Goal: Information Seeking & Learning: Learn about a topic

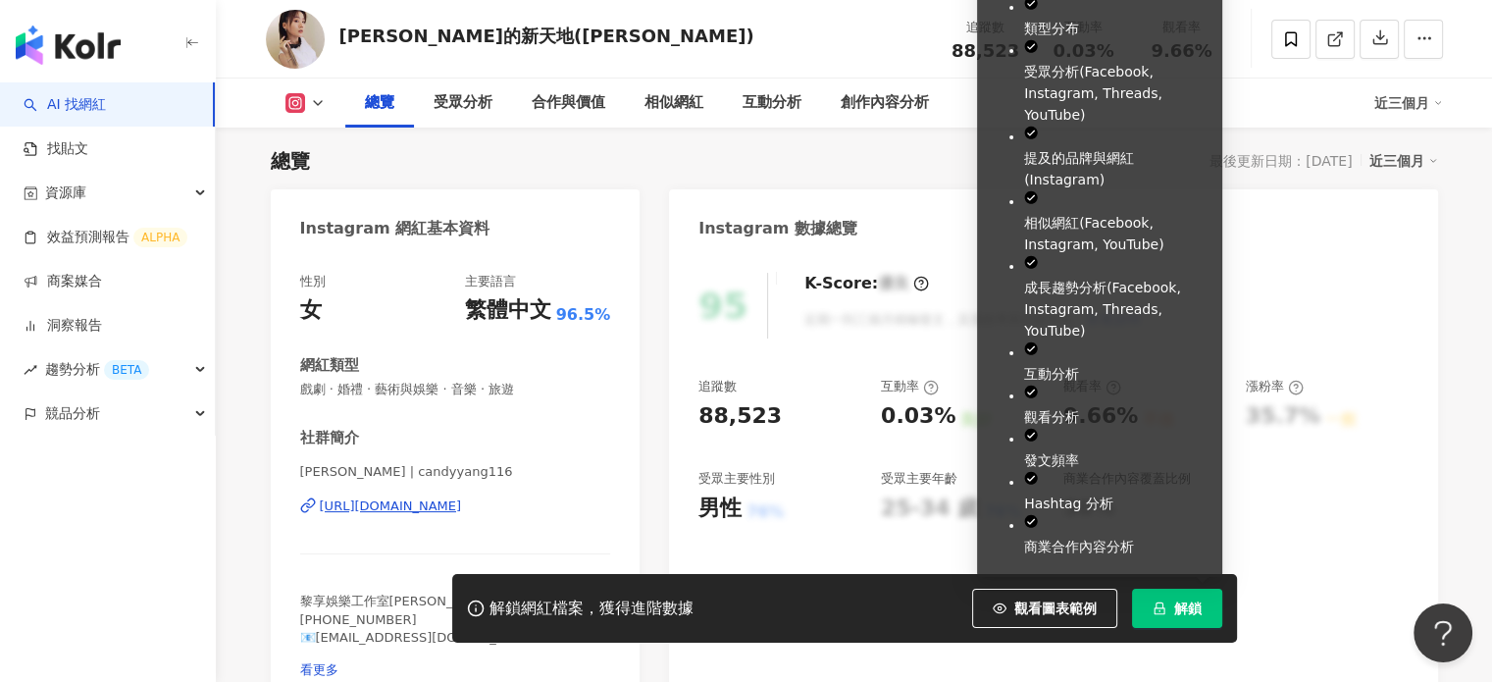
click at [1208, 600] on button "解鎖" at bounding box center [1177, 608] width 90 height 39
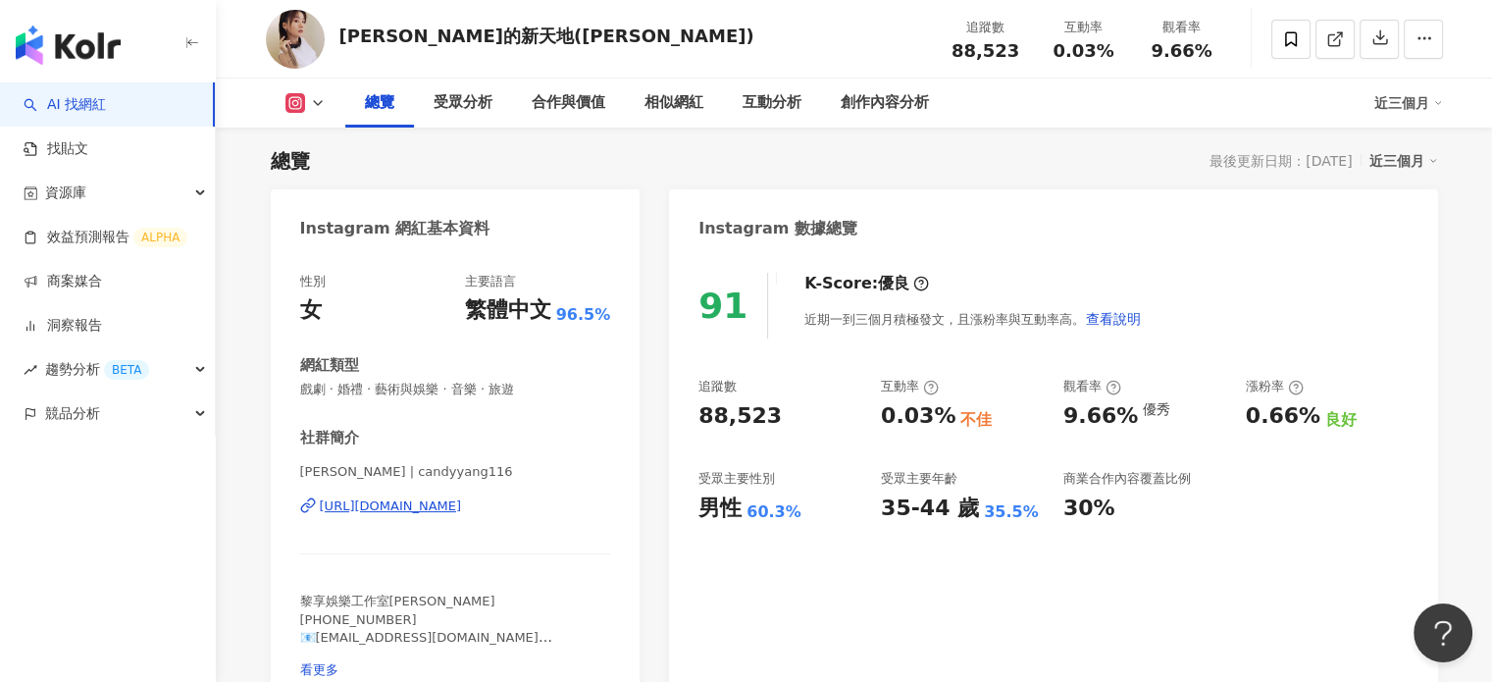
click at [311, 102] on icon at bounding box center [318, 103] width 16 height 16
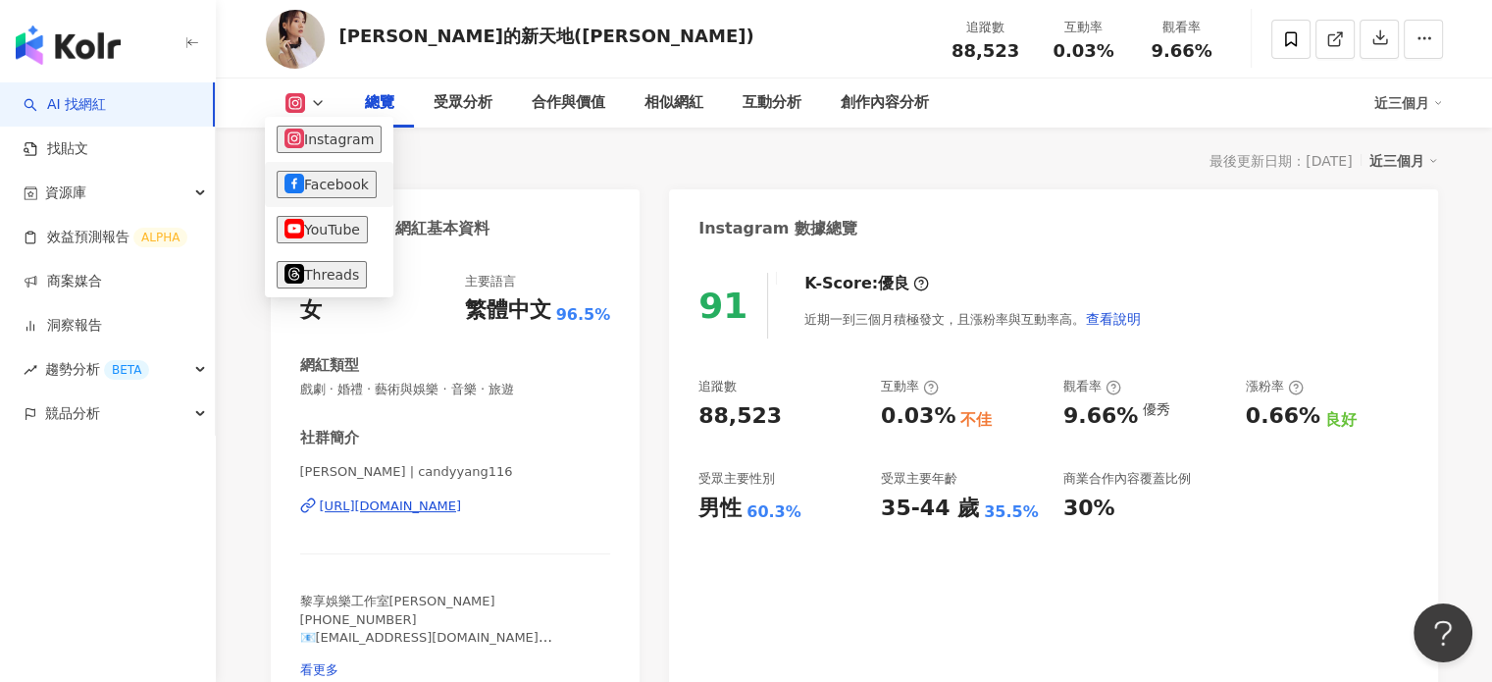
click at [310, 183] on button "Facebook" at bounding box center [327, 184] width 100 height 27
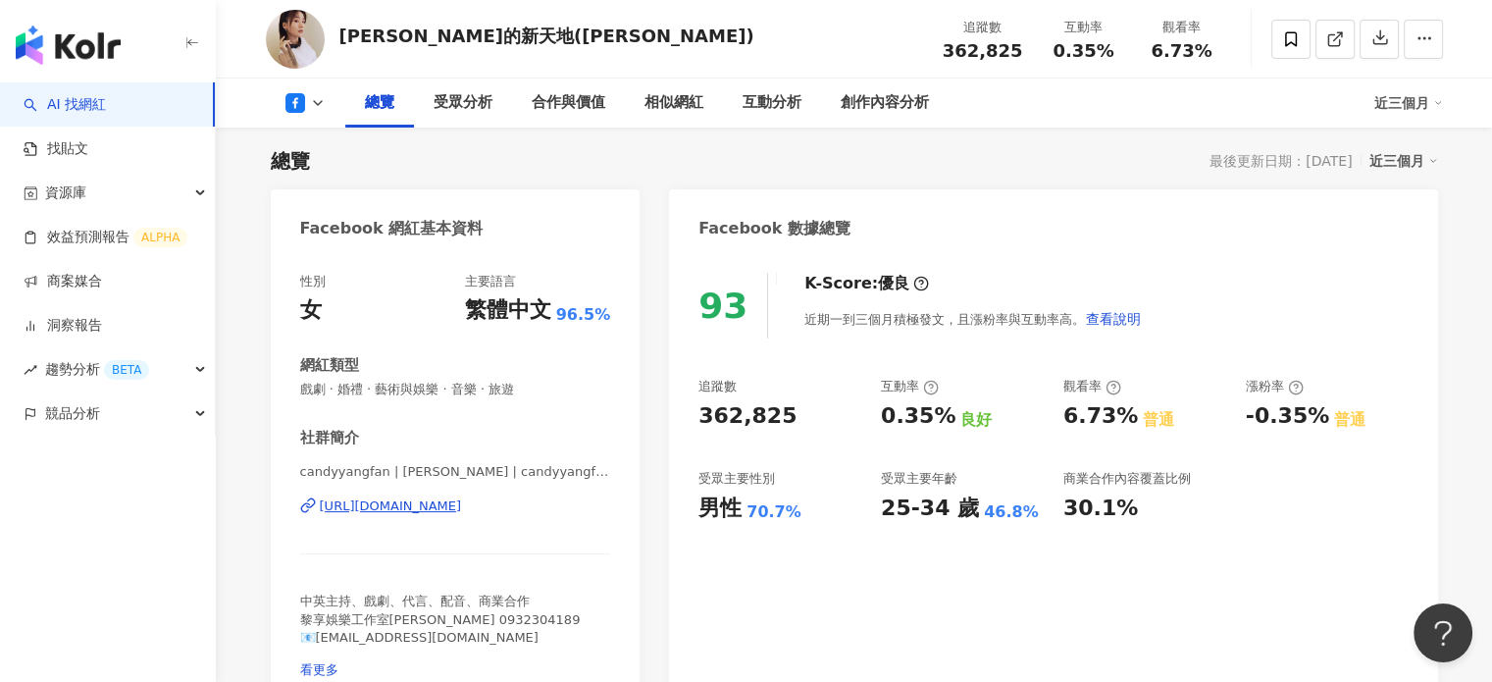
click at [326, 101] on button at bounding box center [305, 103] width 79 height 20
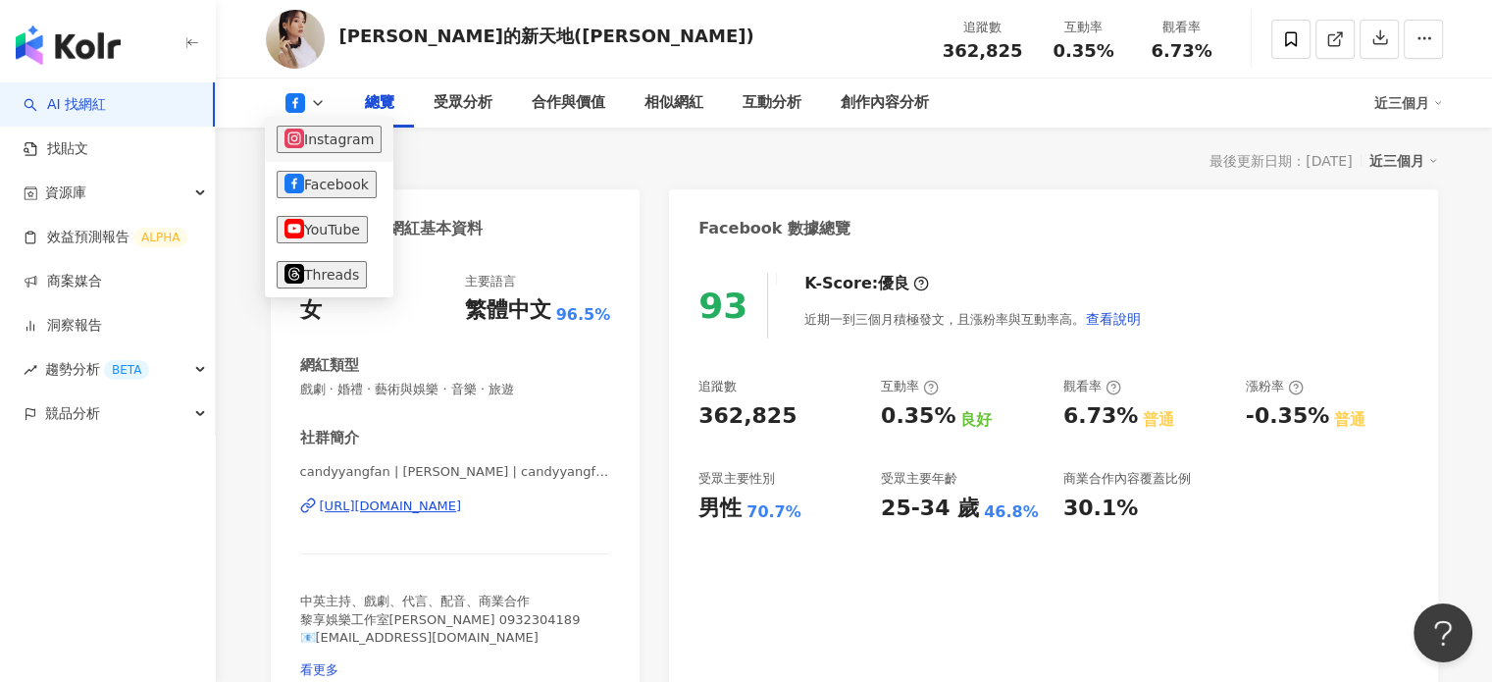
click at [334, 140] on button "Instagram" at bounding box center [329, 139] width 105 height 27
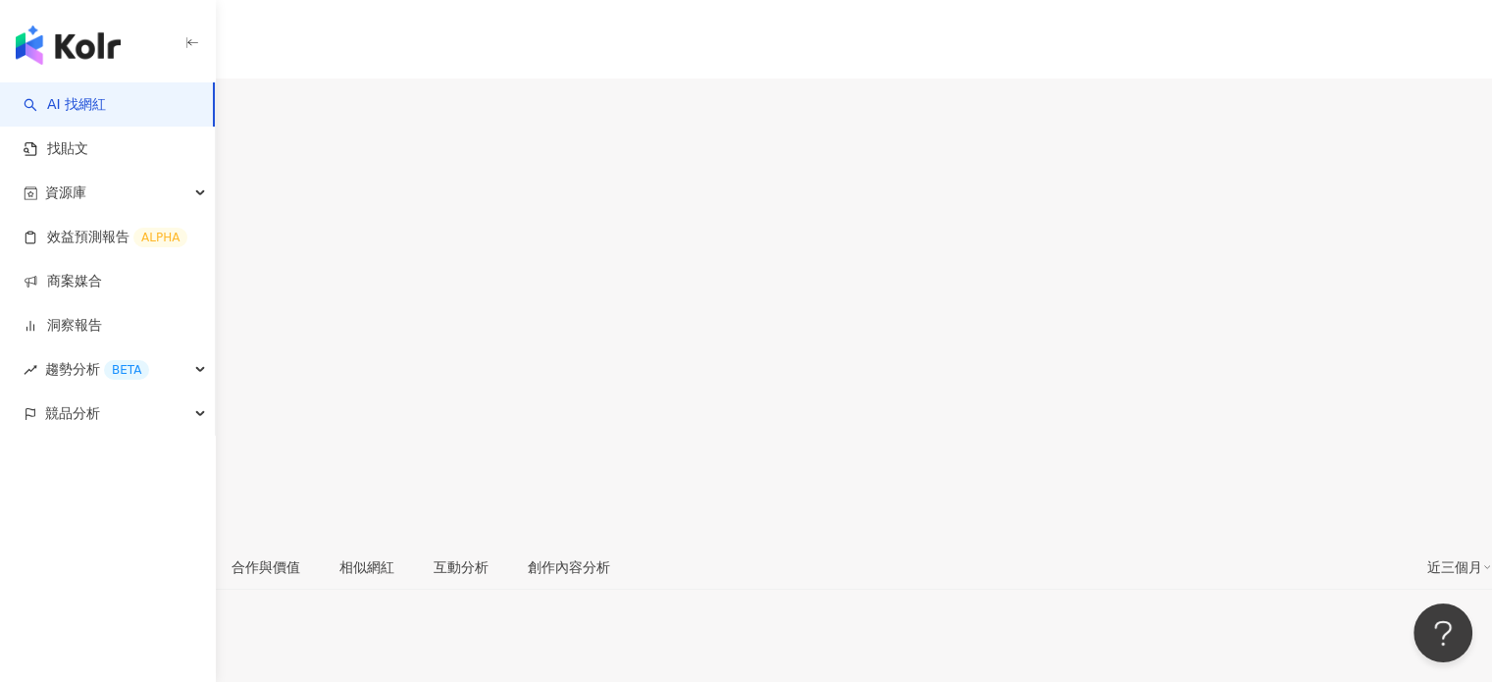
scroll to position [121, 0]
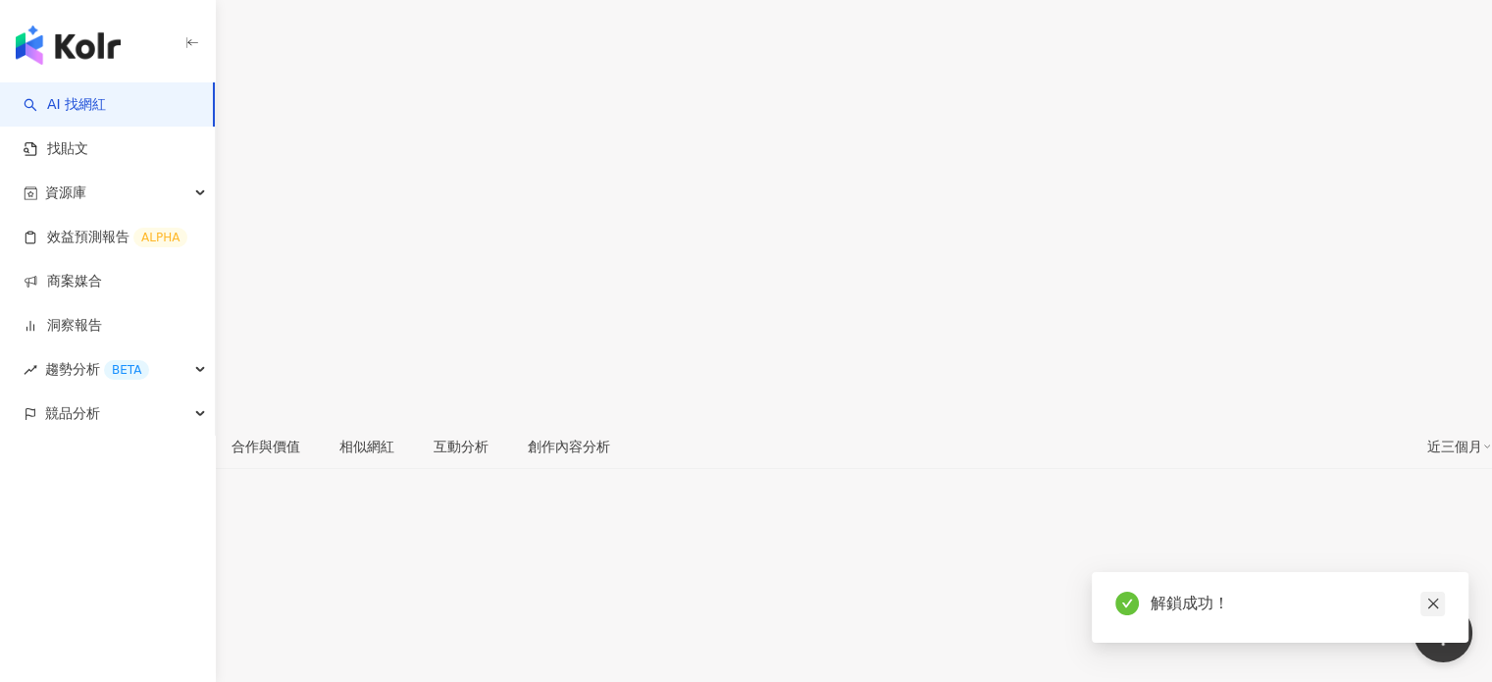
click at [1430, 599] on icon "close" at bounding box center [1433, 603] width 14 height 14
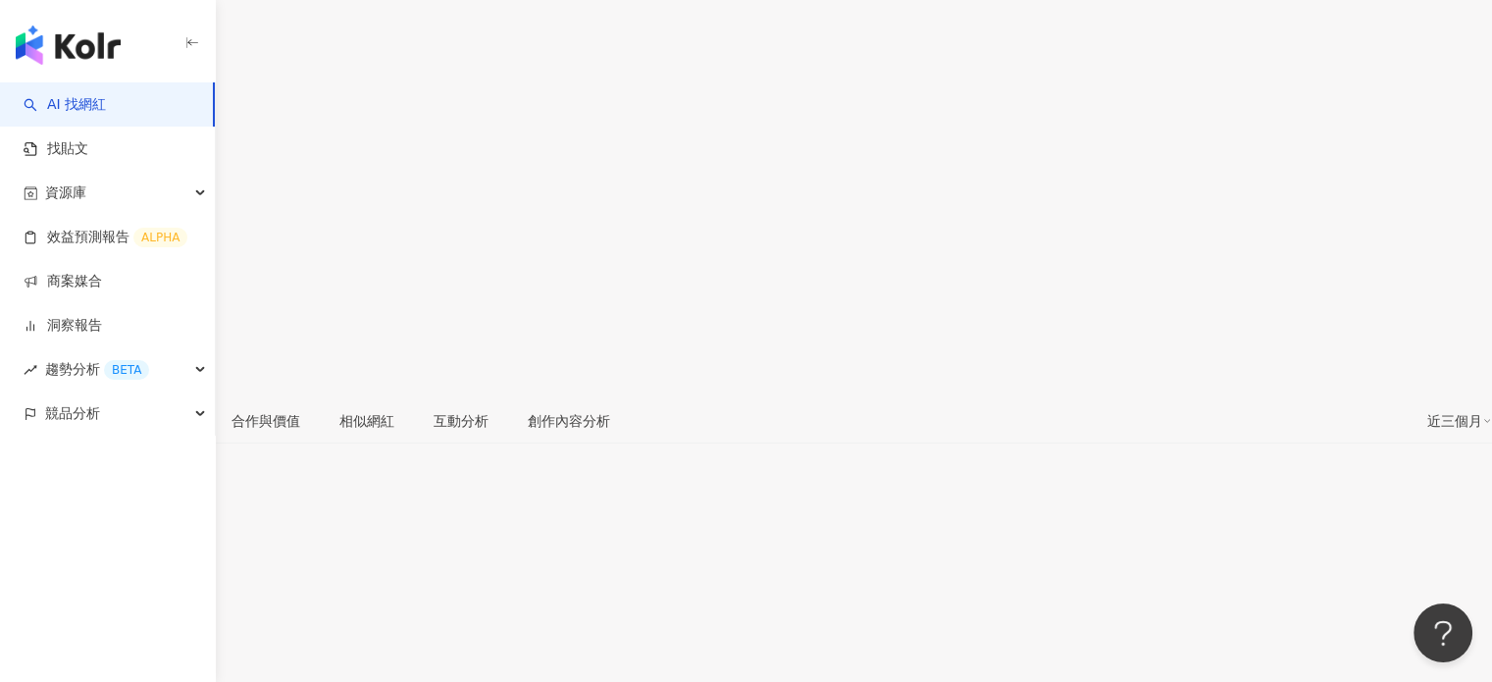
scroll to position [98, 0]
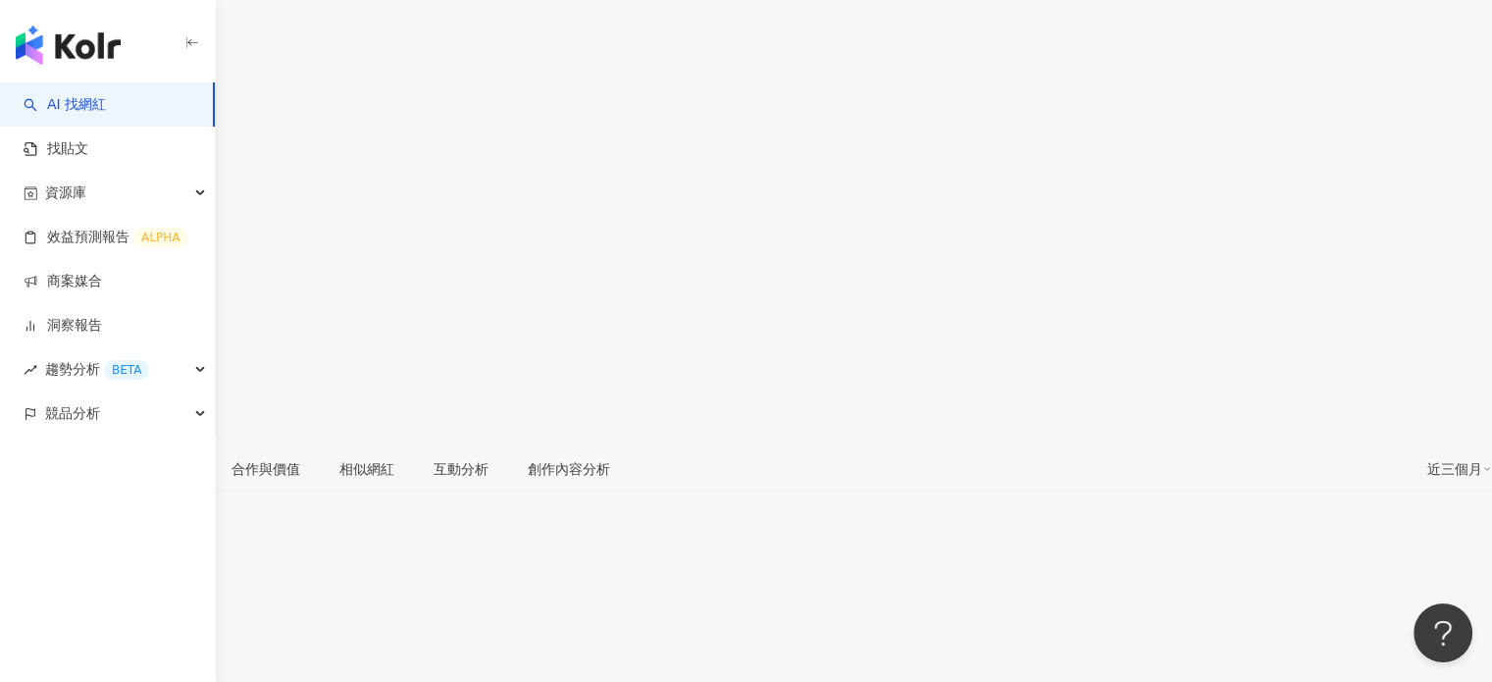
click at [43, 460] on icon at bounding box center [35, 468] width 16 height 16
drag, startPoint x: 318, startPoint y: 202, endPoint x: 793, endPoint y: 1, distance: 515.6
click at [318, 203] on button "Facebook" at bounding box center [327, 202] width 100 height 31
drag, startPoint x: 388, startPoint y: 157, endPoint x: 345, endPoint y: 153, distance: 43.3
click at [114, 185] on div "[PERSON_NAME]" at bounding box center [57, 193] width 114 height 16
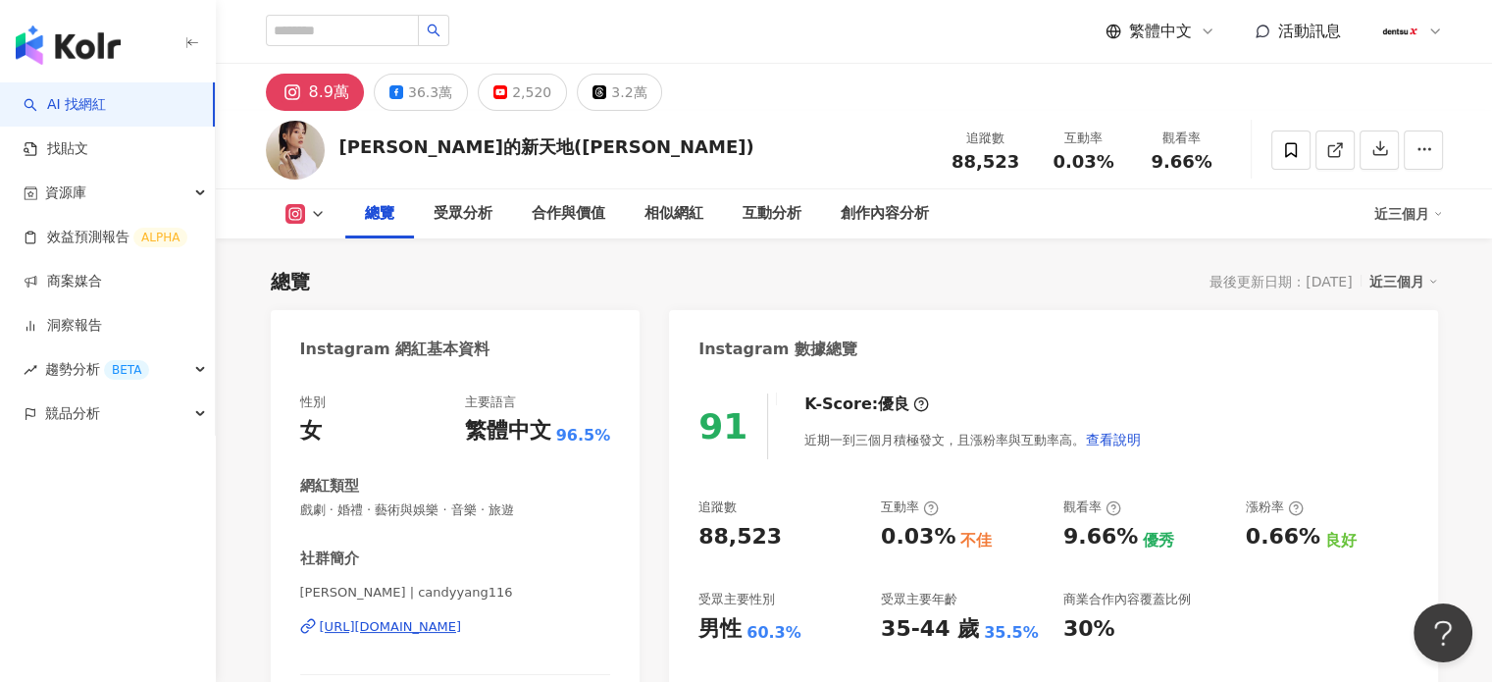
drag, startPoint x: 121, startPoint y: 608, endPoint x: 547, endPoint y: 21, distance: 726.2
click at [121, 608] on div "AI 找網紅 找貼文 資源庫 效益預測報告 ALPHA 商案媒合 洞察報告 趨勢分析 BETA 競品分析" at bounding box center [108, 381] width 216 height 599
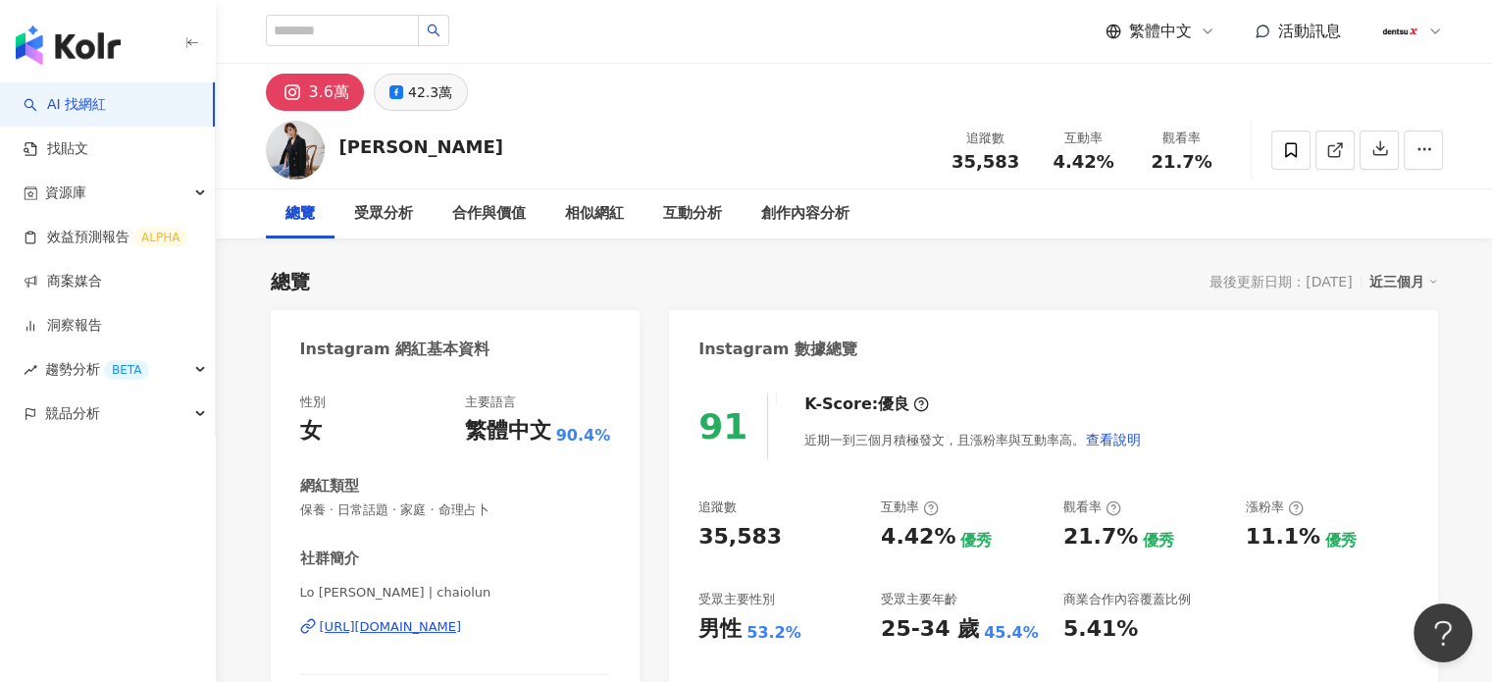
click at [389, 98] on icon at bounding box center [396, 92] width 14 height 14
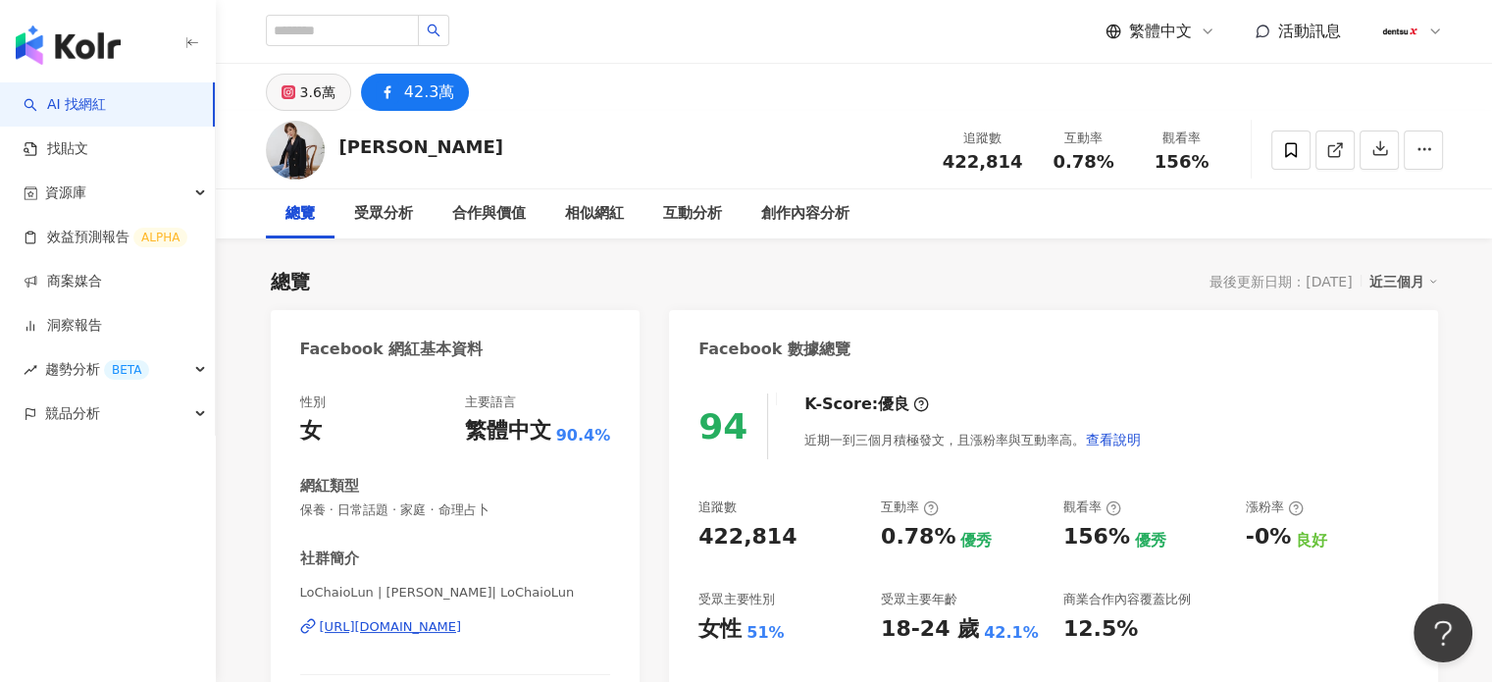
click at [312, 96] on div "3.6萬" at bounding box center [317, 91] width 35 height 27
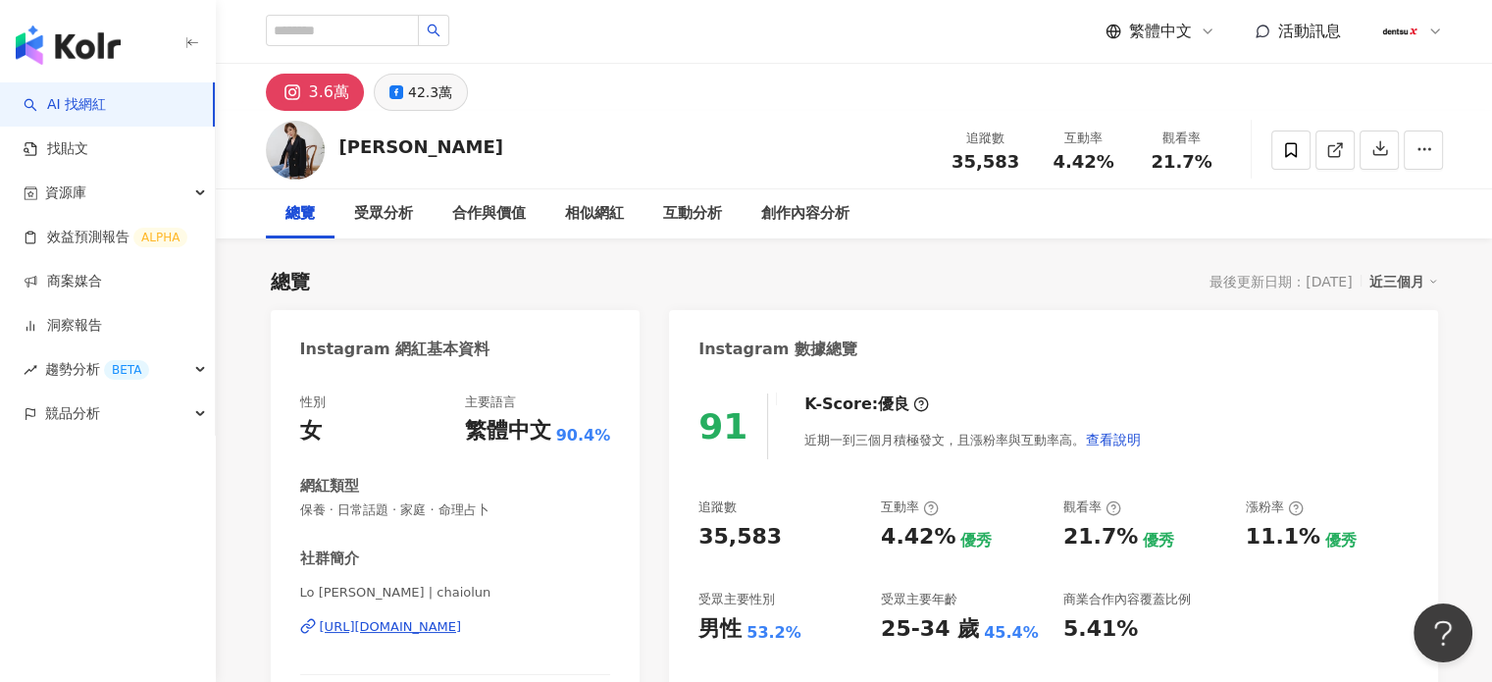
click at [427, 101] on div "42.3萬" at bounding box center [430, 91] width 44 height 27
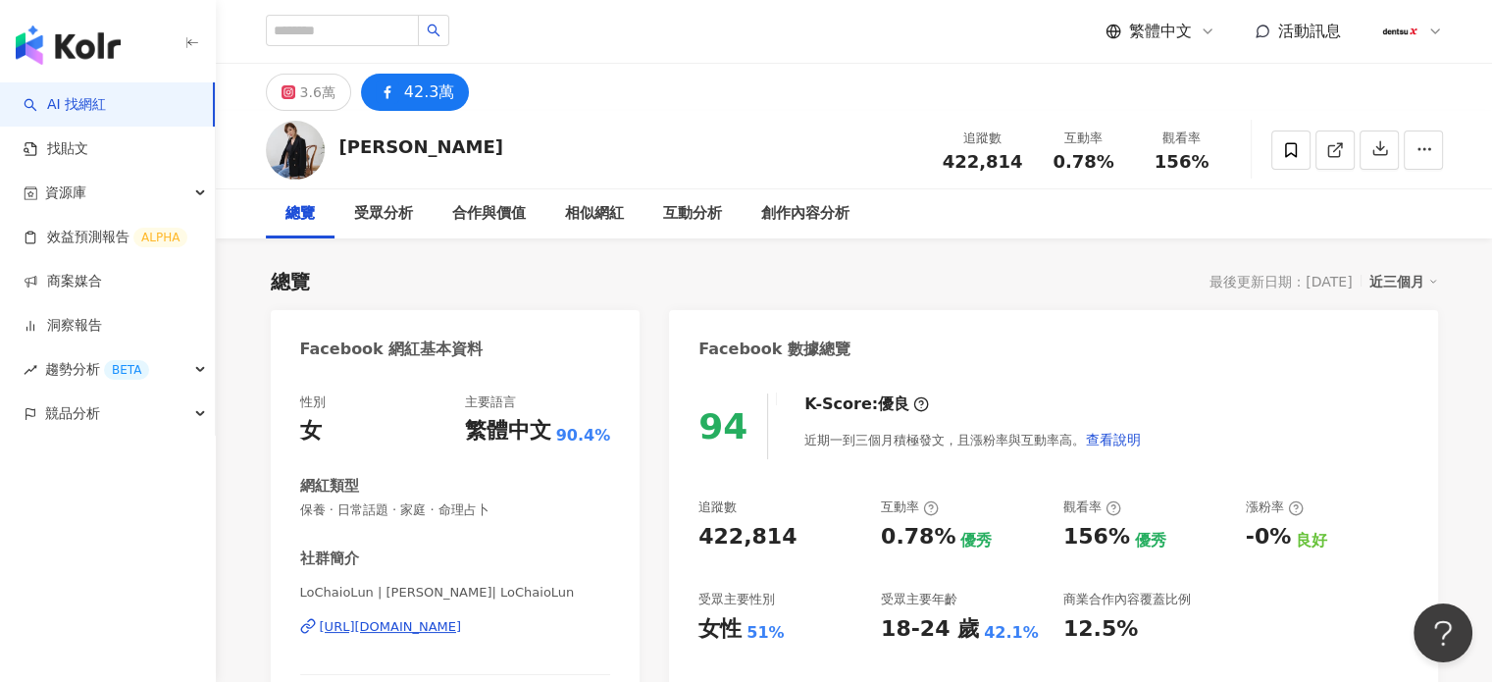
click at [352, 95] on div "3.6萬 42.3萬" at bounding box center [368, 92] width 204 height 37
click at [318, 95] on div "3.6萬" at bounding box center [317, 91] width 35 height 27
